Goal: Find contact information: Find contact information

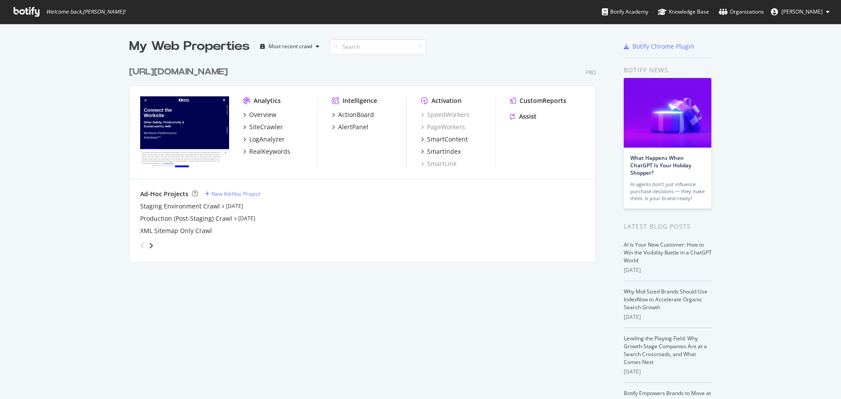
scroll to position [393, 828]
click at [794, 10] on span "[PERSON_NAME]" at bounding box center [802, 11] width 41 height 7
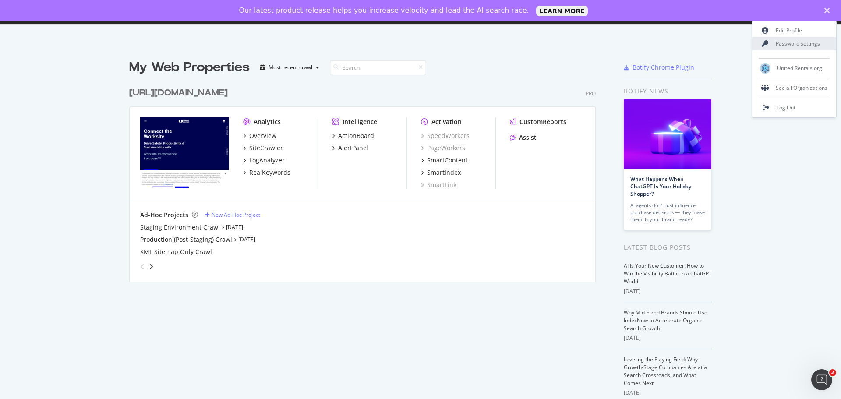
scroll to position [0, 0]
click at [799, 188] on div "My Web Properties Most recent crawl [URL][DOMAIN_NAME] Pro Analytics Overview S…" at bounding box center [420, 263] width 841 height 437
click at [826, 9] on polygon "Close" at bounding box center [827, 10] width 5 height 5
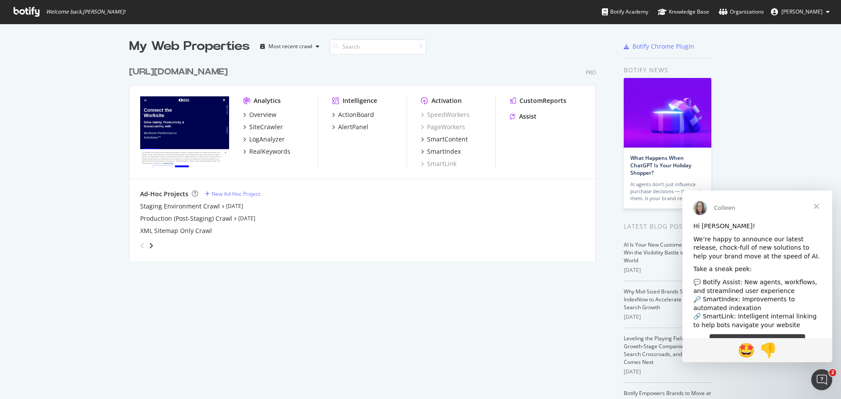
click at [814, 8] on span "[PERSON_NAME]" at bounding box center [802, 11] width 41 height 7
click at [719, 9] on icon at bounding box center [723, 11] width 9 height 7
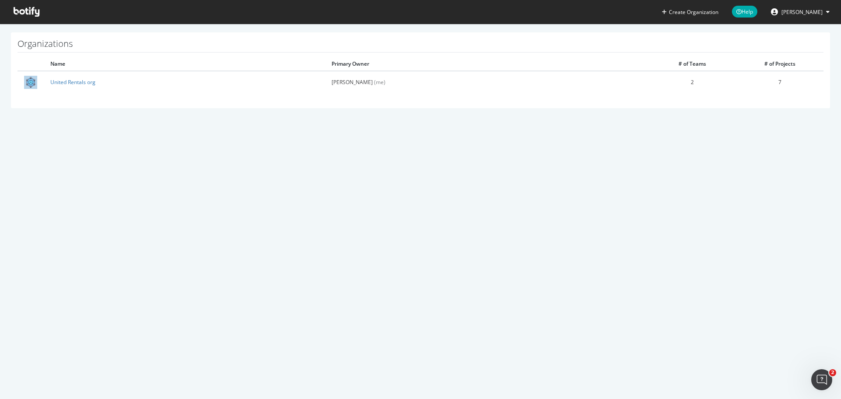
click at [802, 11] on span "[PERSON_NAME]" at bounding box center [802, 11] width 41 height 7
click at [786, 10] on span "[PERSON_NAME]" at bounding box center [802, 11] width 41 height 7
click at [801, 68] on span "United Rentals org" at bounding box center [799, 67] width 45 height 7
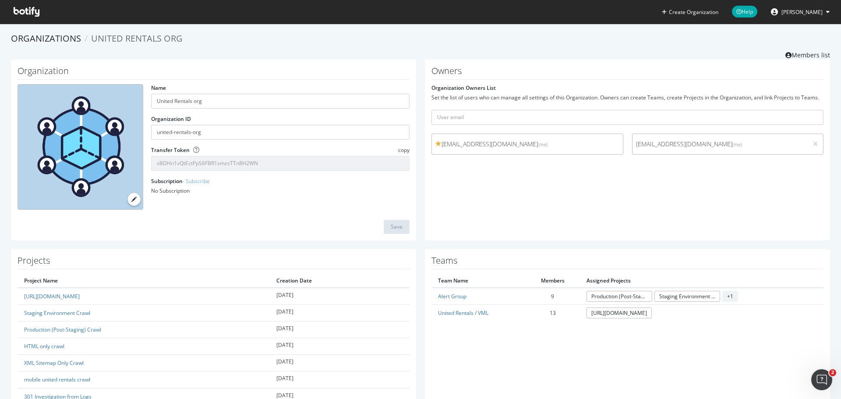
click at [528, 67] on h1 "Owners" at bounding box center [628, 73] width 392 height 14
click at [794, 55] on link "Members list" at bounding box center [808, 54] width 45 height 11
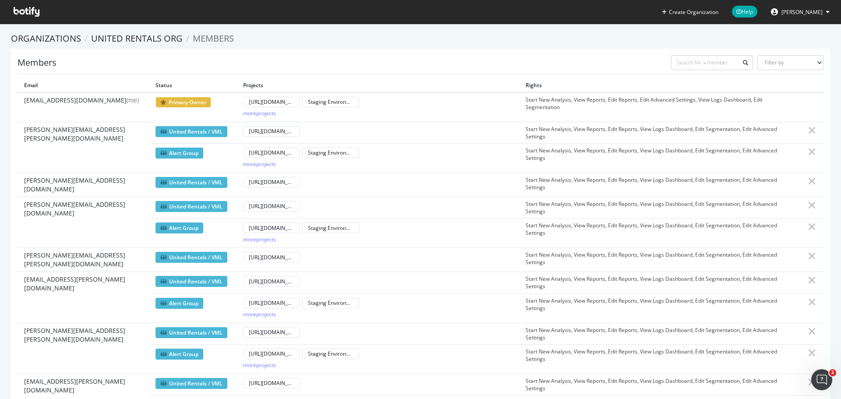
click at [59, 127] on span "brad.mcguire@vml.com" at bounding box center [83, 134] width 118 height 18
